Goal: Task Accomplishment & Management: Complete application form

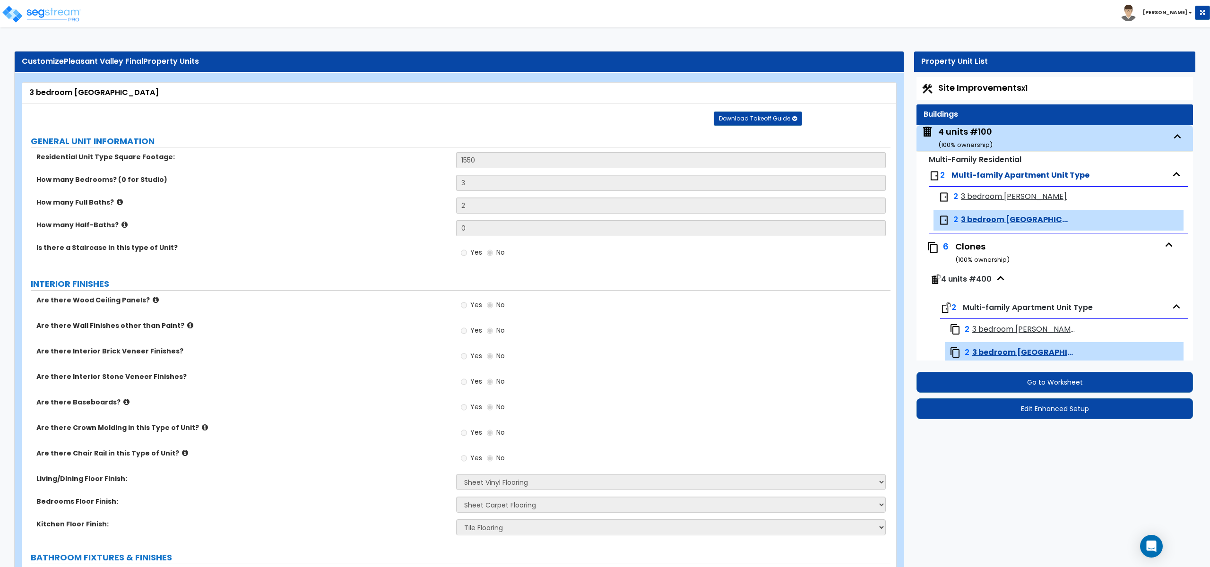
select select "7"
select select "5"
select select "1"
select select "3"
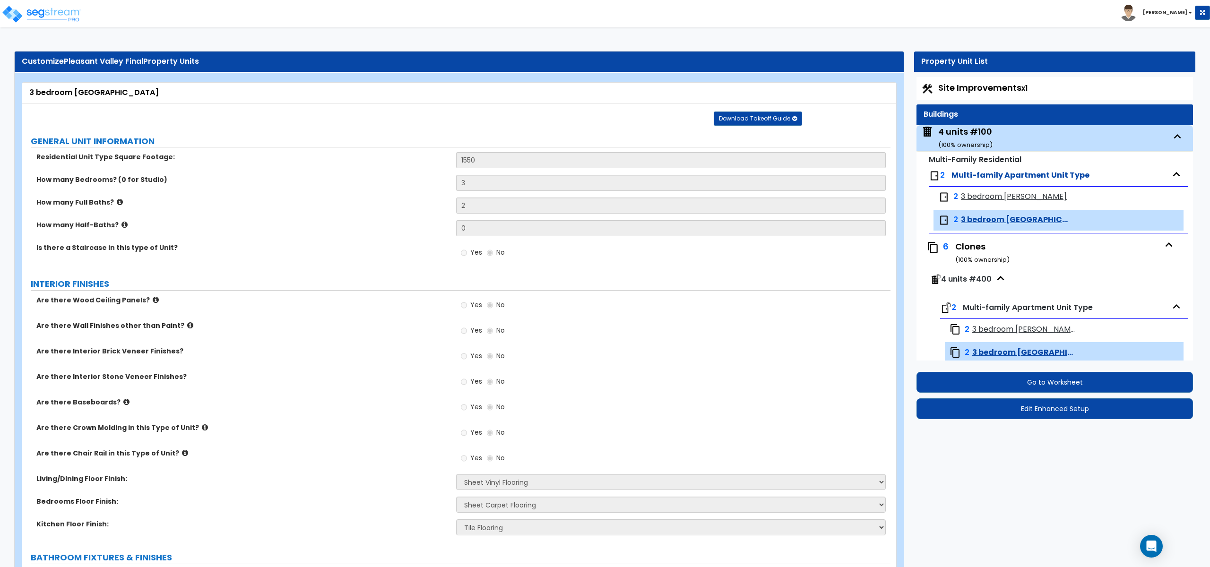
select select "1"
select select "2"
select select "1"
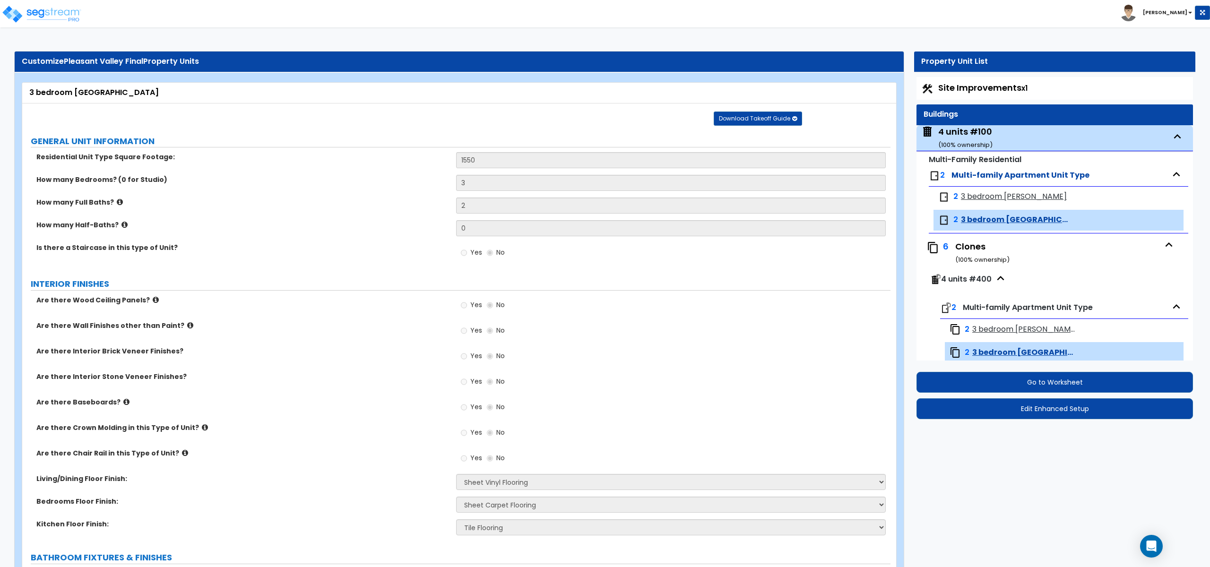
select select "1"
select select "3"
select select "1"
select select "2"
select select "1"
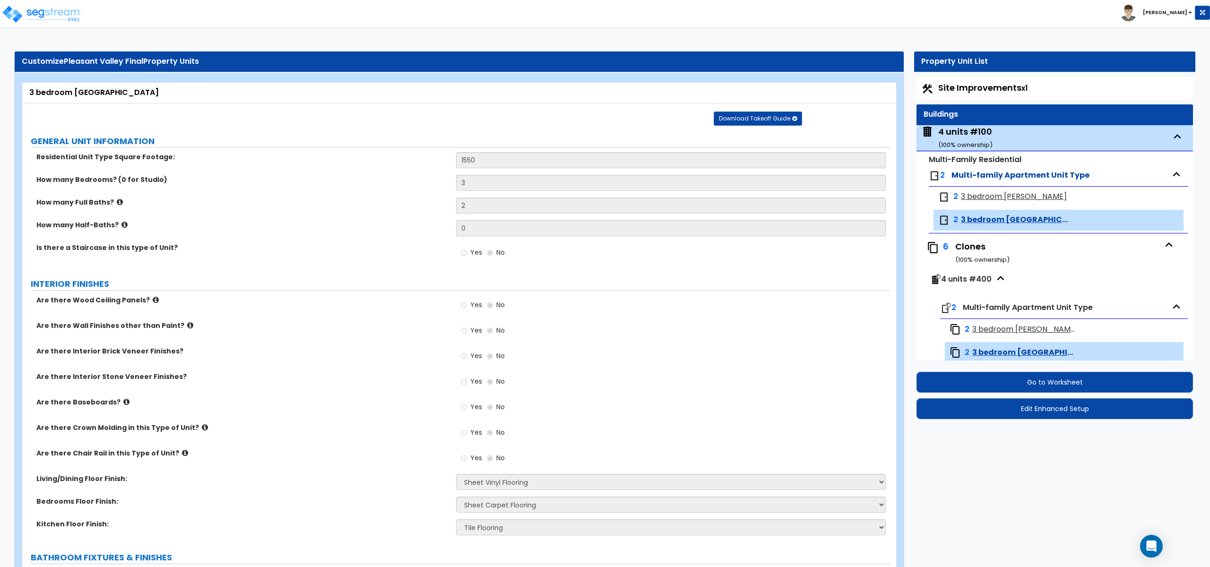
select select "1"
select select "2"
select select "1"
select select "3"
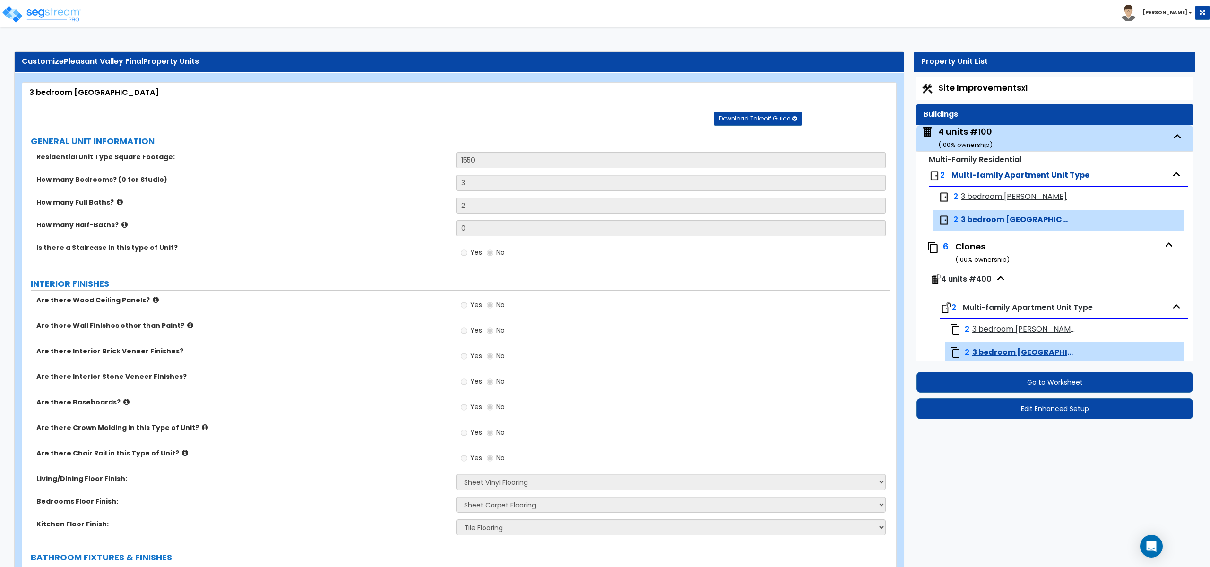
select select "1"
select select "3"
select select "1"
select select "2"
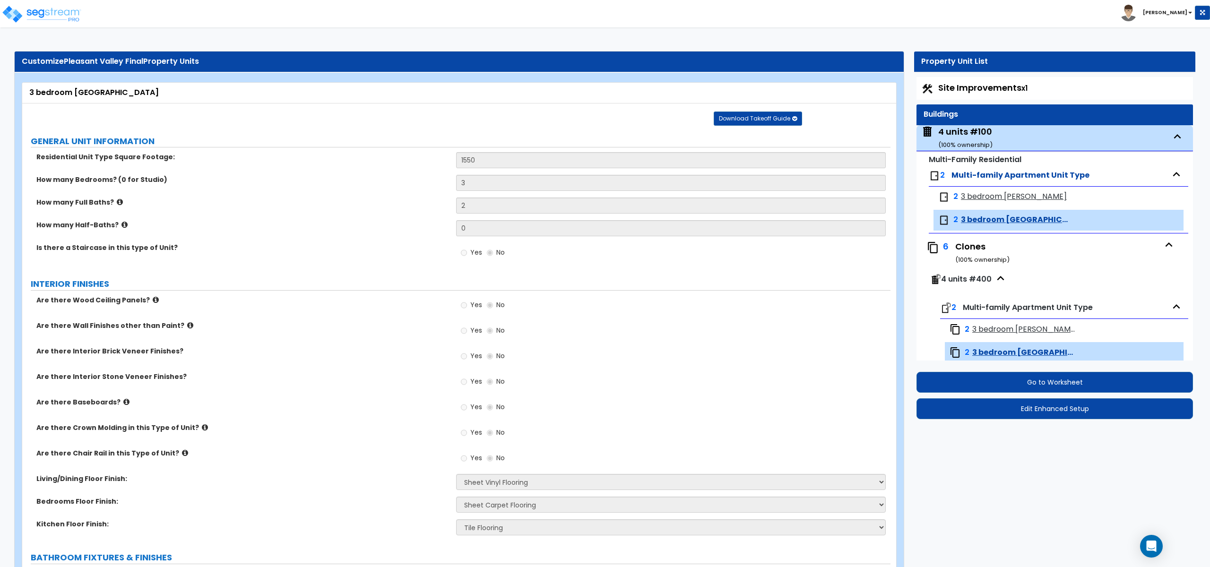
select select "2"
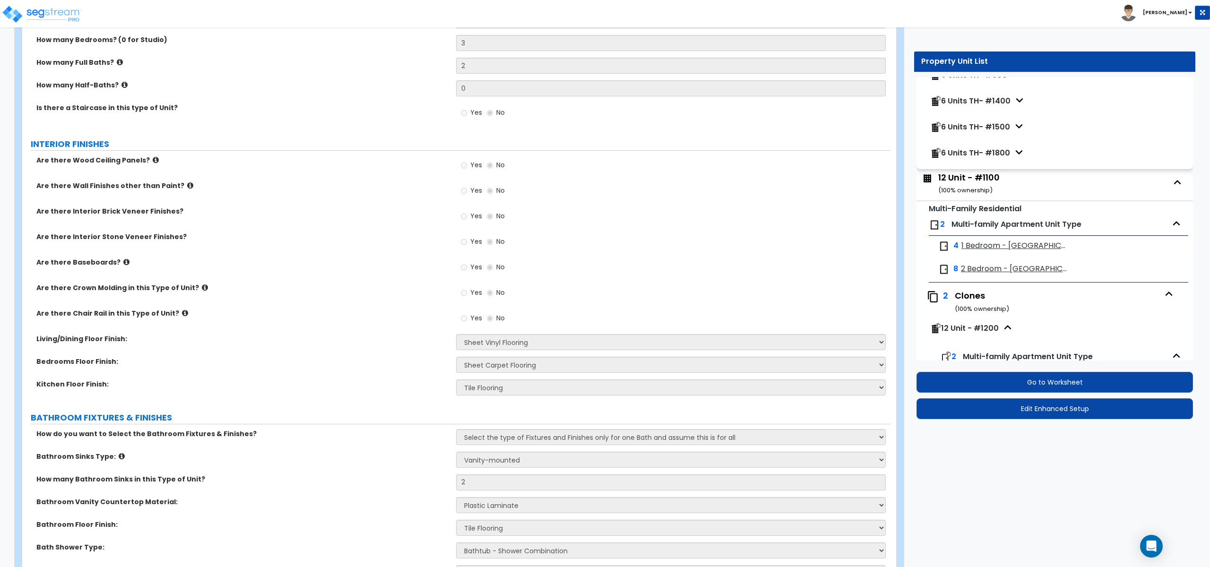
scroll to position [1181, 0]
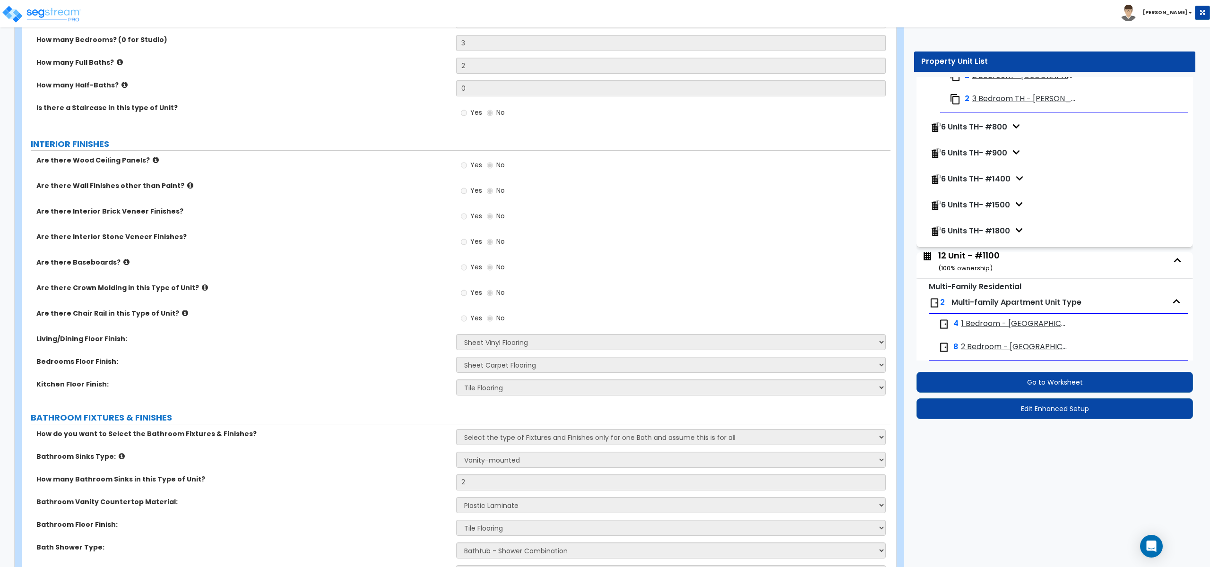
click at [1173, 261] on icon "button" at bounding box center [1177, 260] width 14 height 14
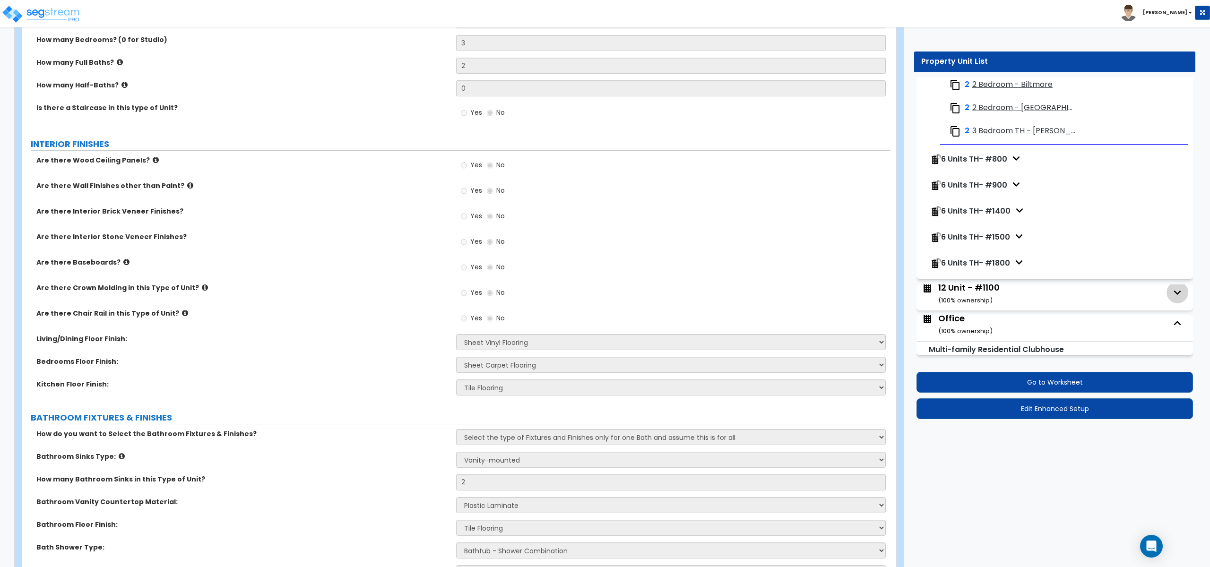
click at [1182, 293] on icon "button" at bounding box center [1177, 292] width 14 height 14
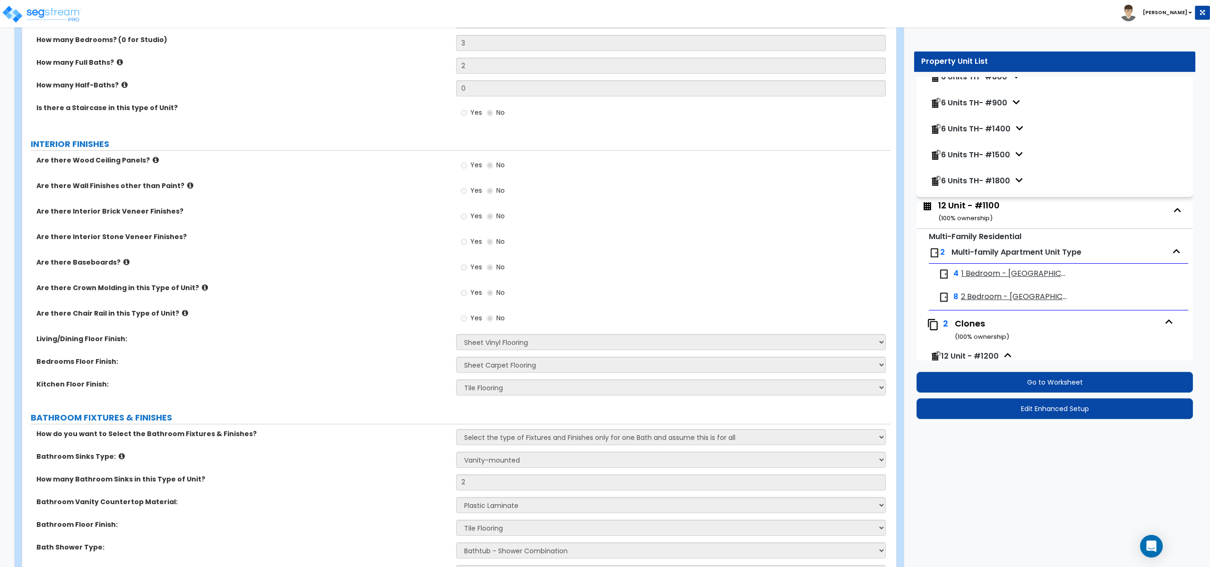
scroll to position [1251, 0]
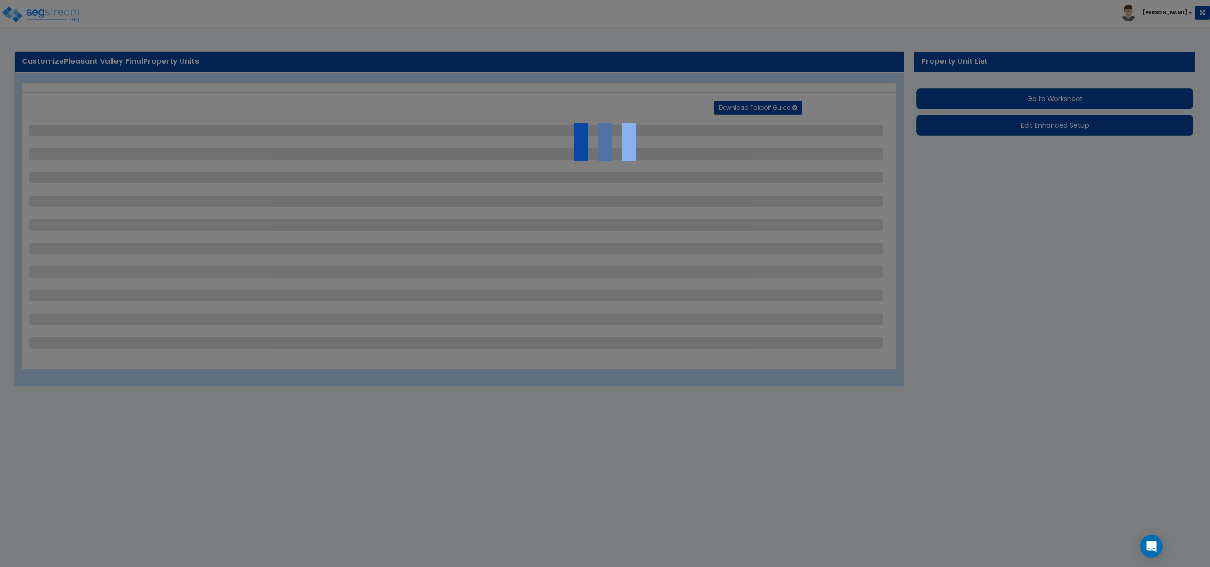
select select "1"
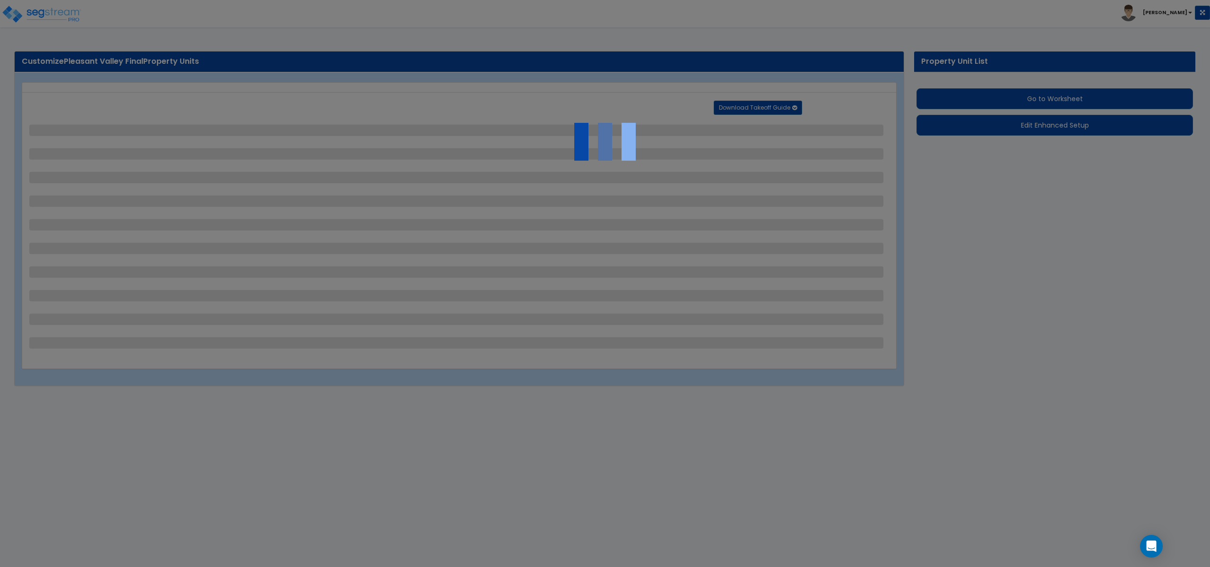
select select "1"
select select "4"
select select "2"
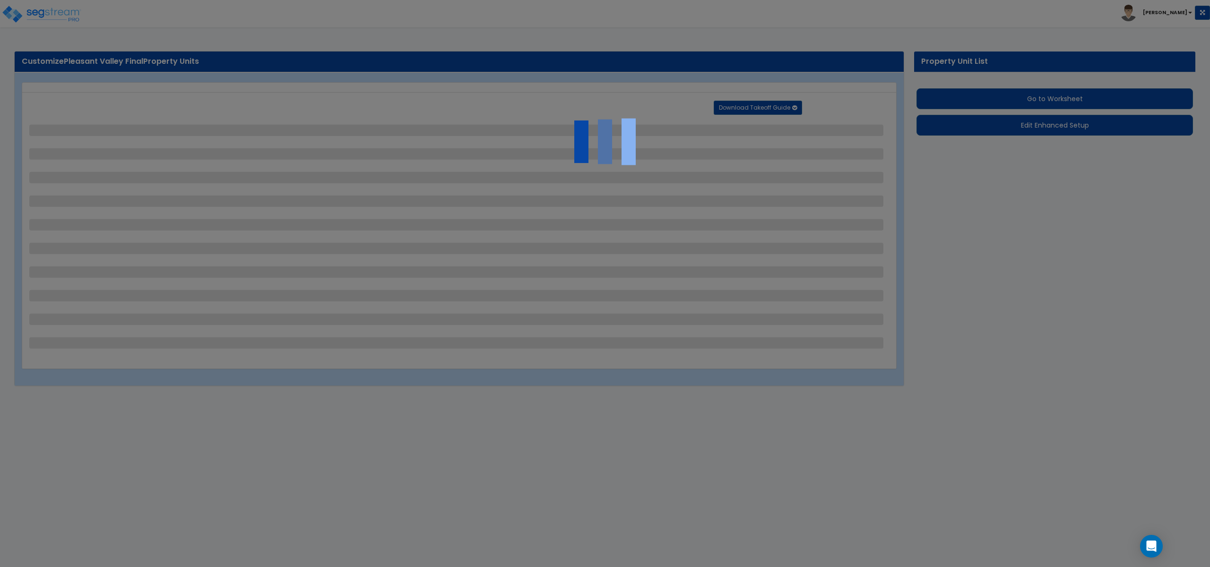
select select "4"
select select "2"
select select "3"
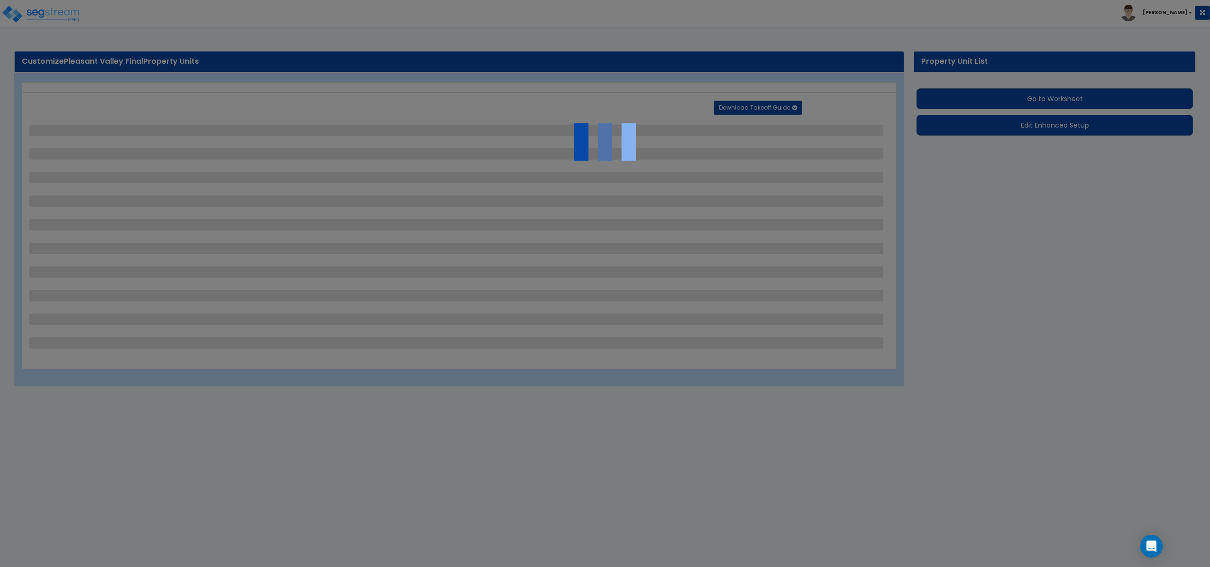
select select "2"
select select "1"
select select "2"
select select "1"
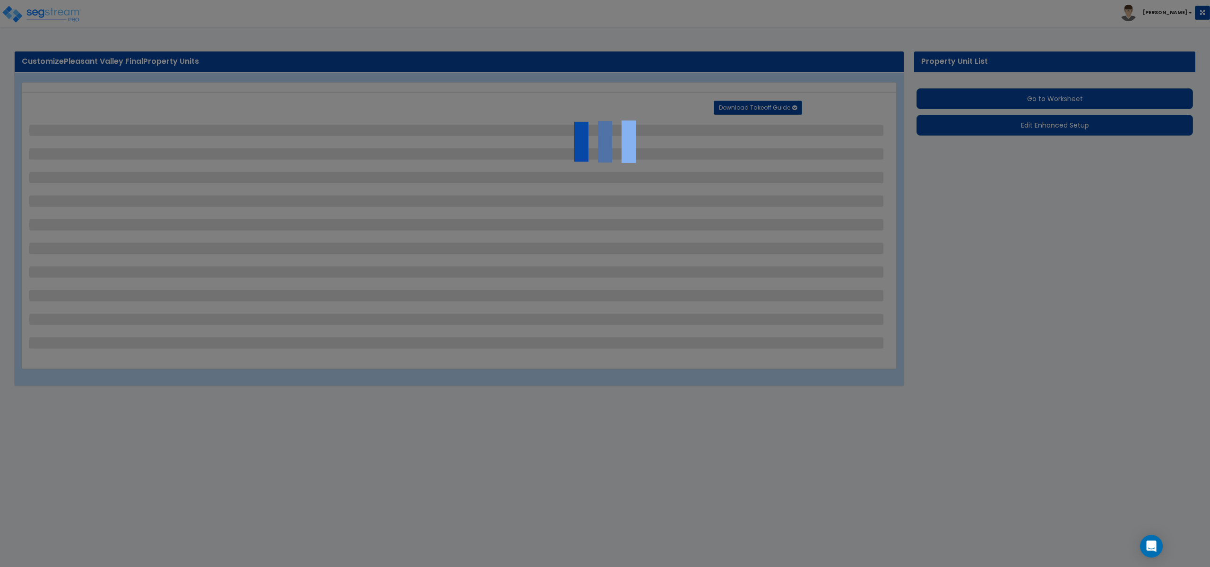
select select "1"
select select "2"
select select "1"
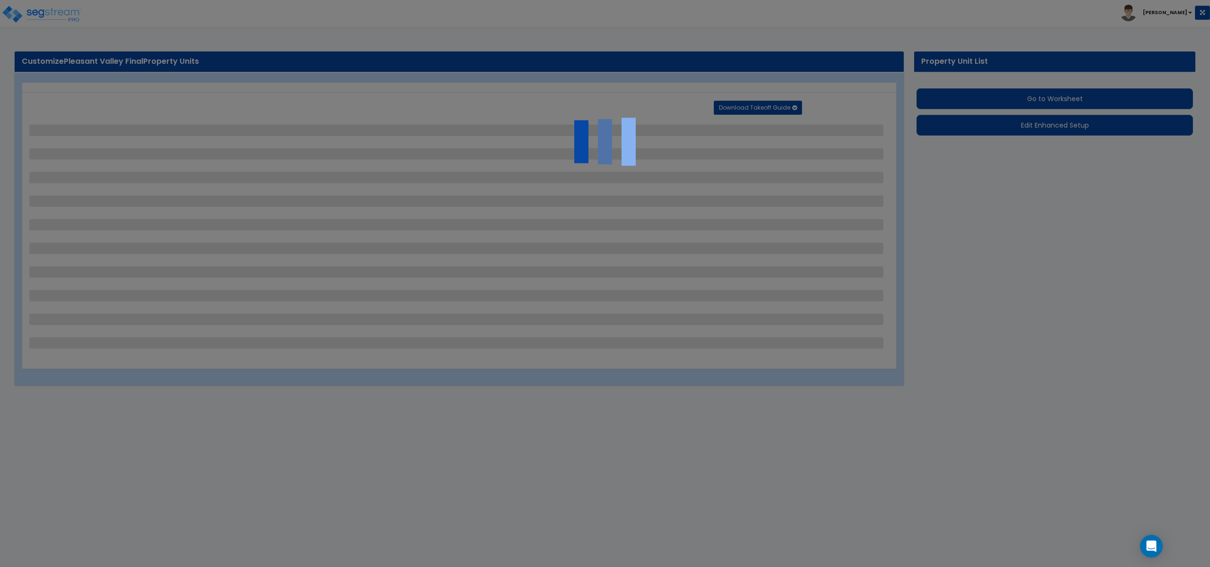
select select "3"
select select "1"
select select "2"
